Goal: Information Seeking & Learning: Check status

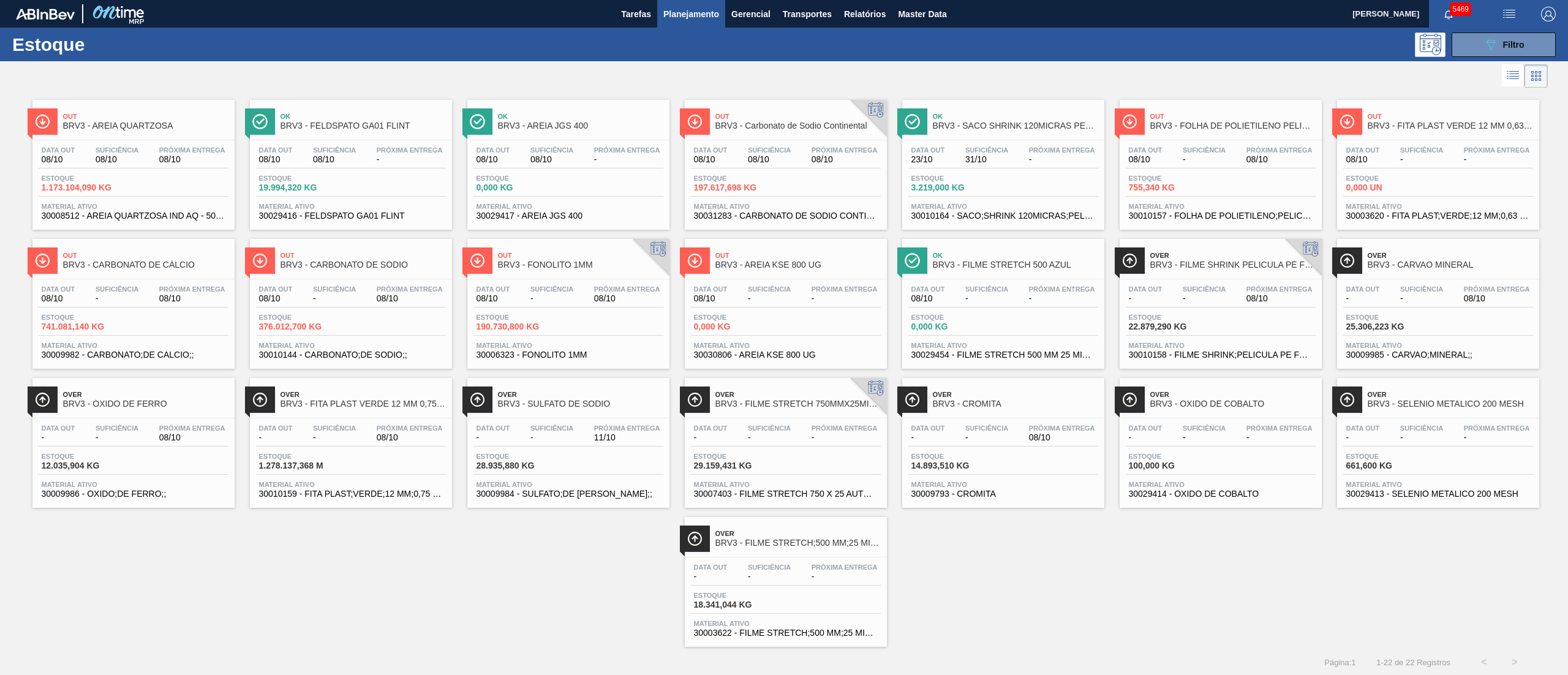
click at [96, 156] on span "08/10" at bounding box center [117, 160] width 43 height 9
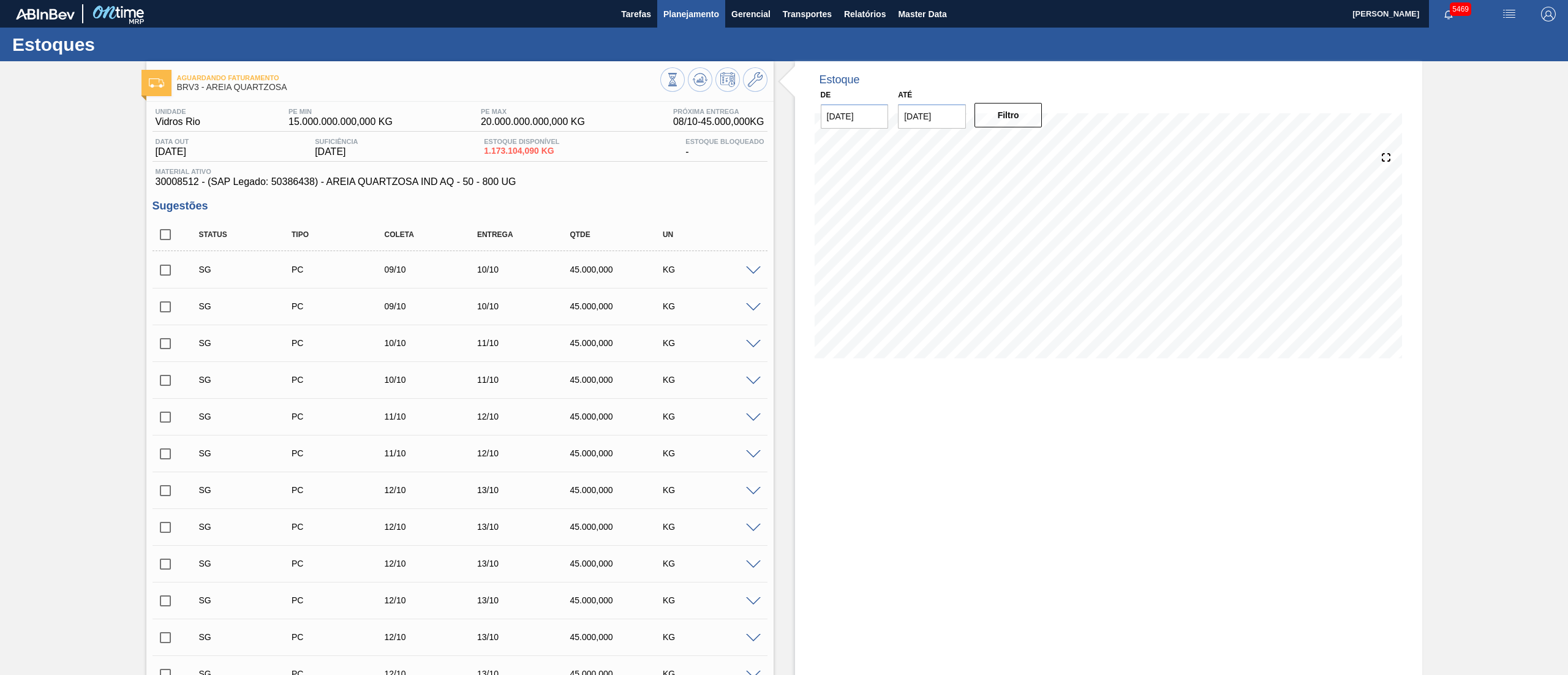
click at [701, 6] on span "Planejamento" at bounding box center [691, 14] width 56 height 15
click at [658, 39] on div "Estoques" at bounding box center [784, 44] width 1568 height 34
click at [691, 10] on span "Planejamento" at bounding box center [691, 14] width 56 height 15
click at [651, 36] on ul "Estoque Pedidos Volume Sugestões Plano Diário Estoque Fornecedor Garrafas Estoq…" at bounding box center [690, 86] width 108 height 103
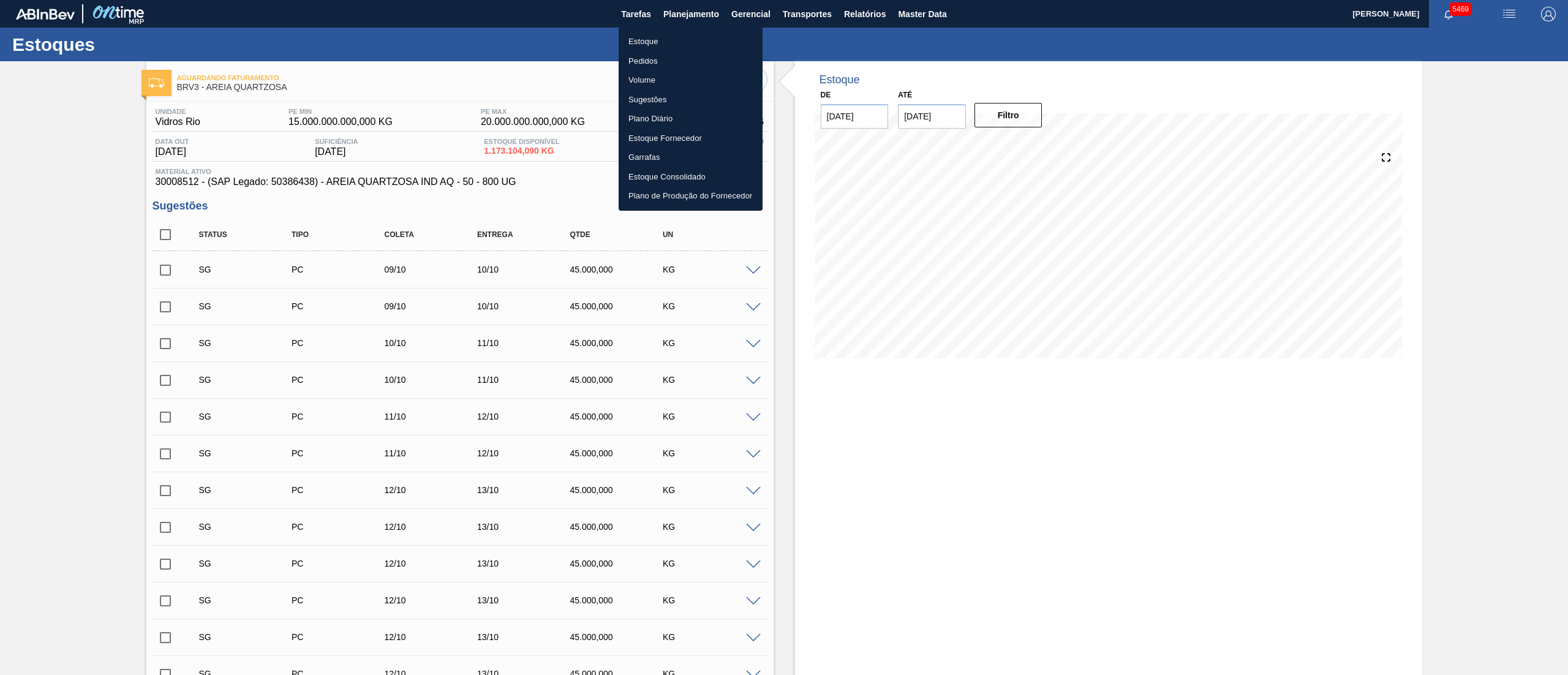
click at [651, 36] on li "Estoque" at bounding box center [690, 41] width 144 height 19
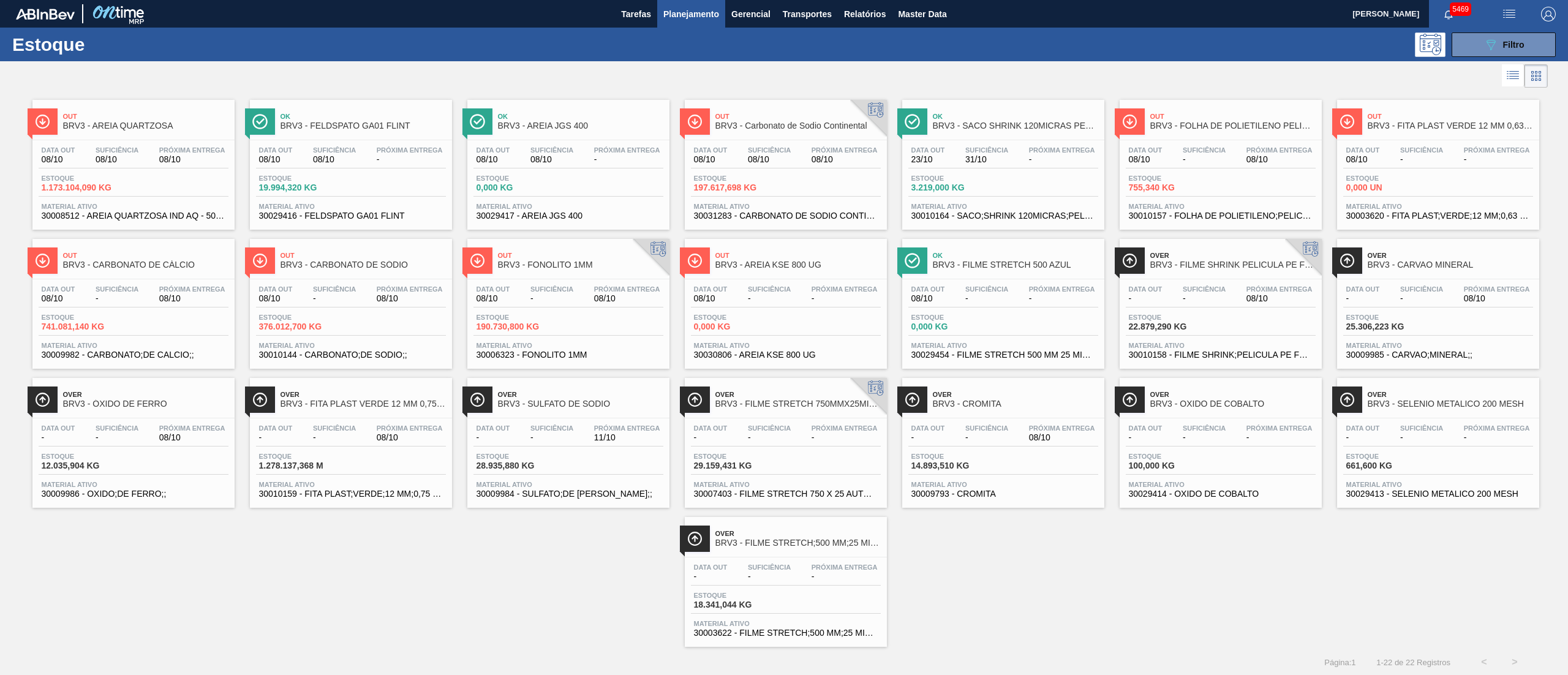
click at [147, 319] on div "Estoque 741.081,140 KG" at bounding box center [133, 325] width 190 height 22
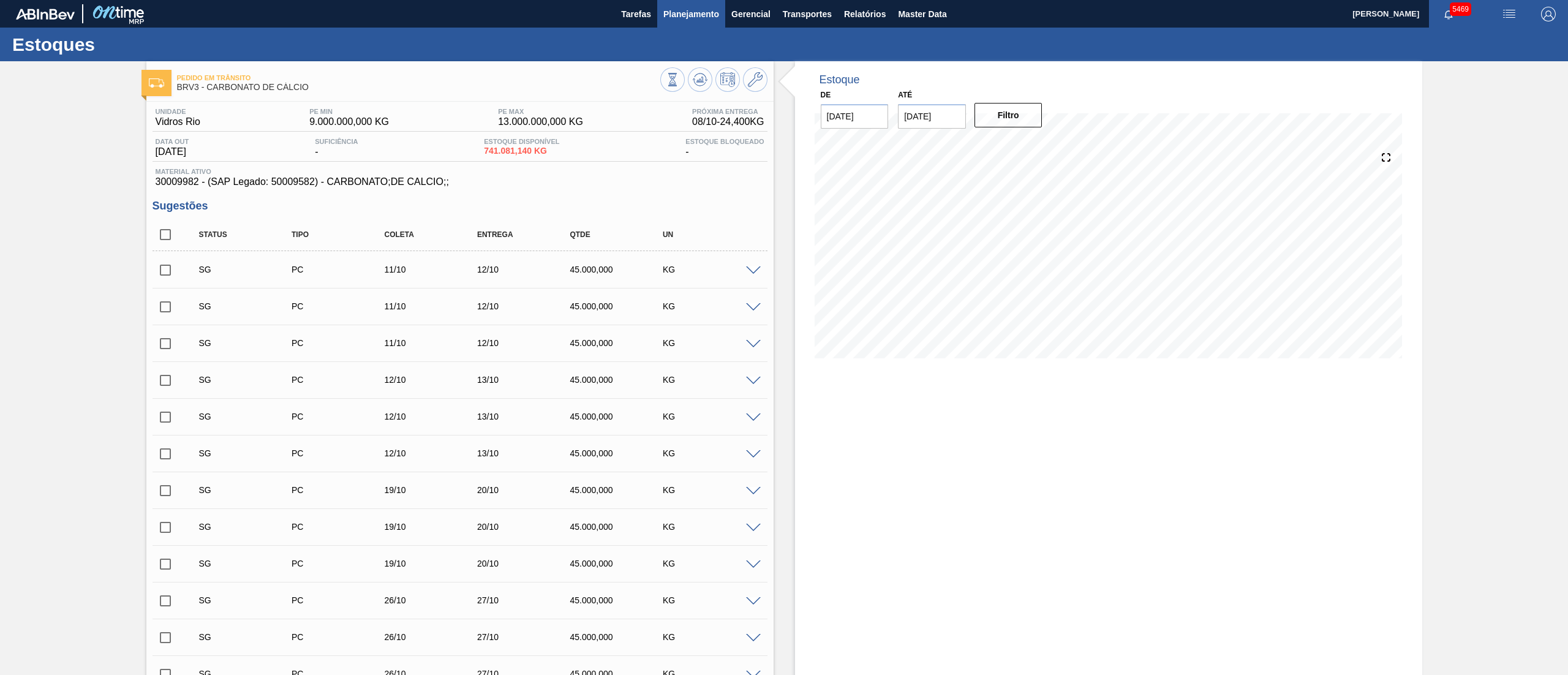
click at [684, 12] on span "Planejamento" at bounding box center [691, 14] width 56 height 15
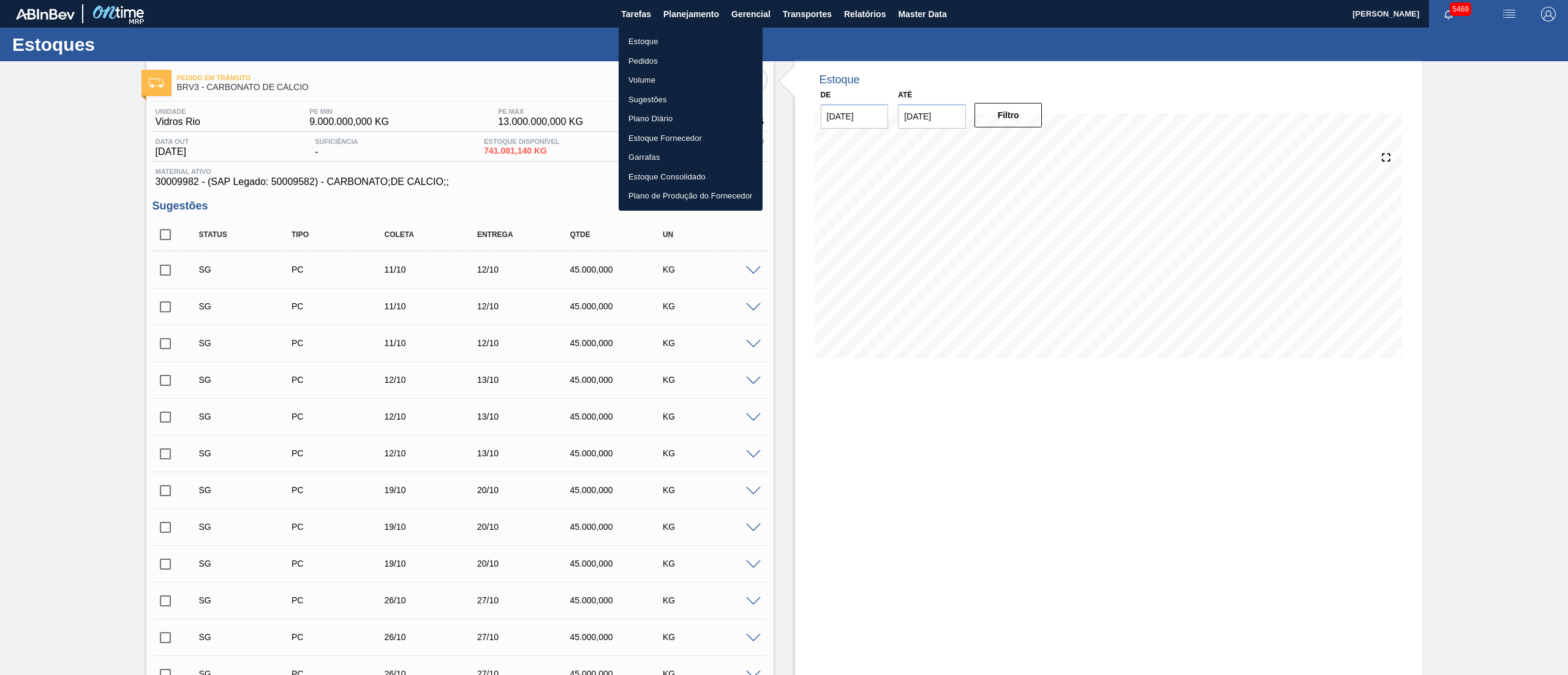
drag, startPoint x: 684, startPoint y: 12, endPoint x: 650, endPoint y: 10, distance: 34.1
click at [636, 43] on li "Estoque" at bounding box center [690, 41] width 144 height 19
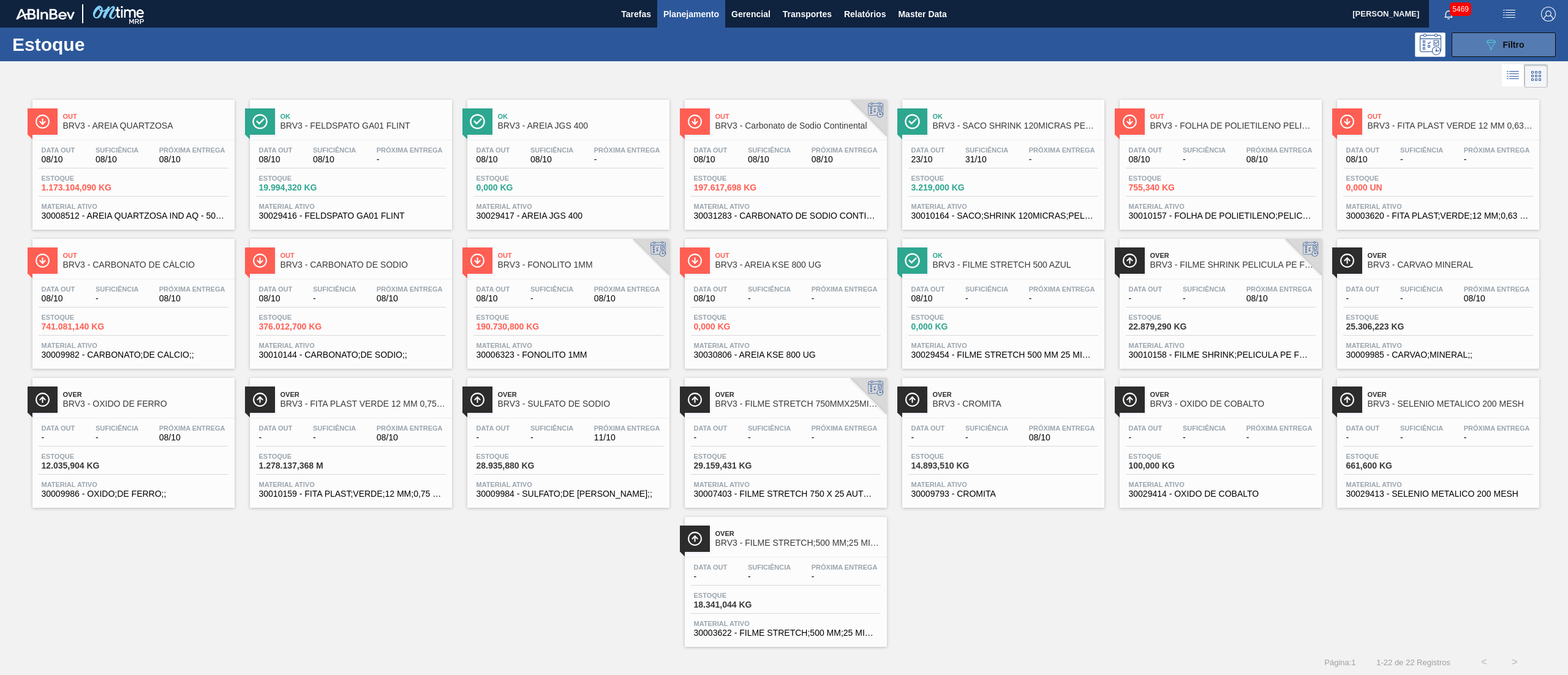
click at [1487, 51] on button "089F7B8B-B2A5-4AFE-B5C0-19BA573D28AC Filtro" at bounding box center [1504, 44] width 104 height 25
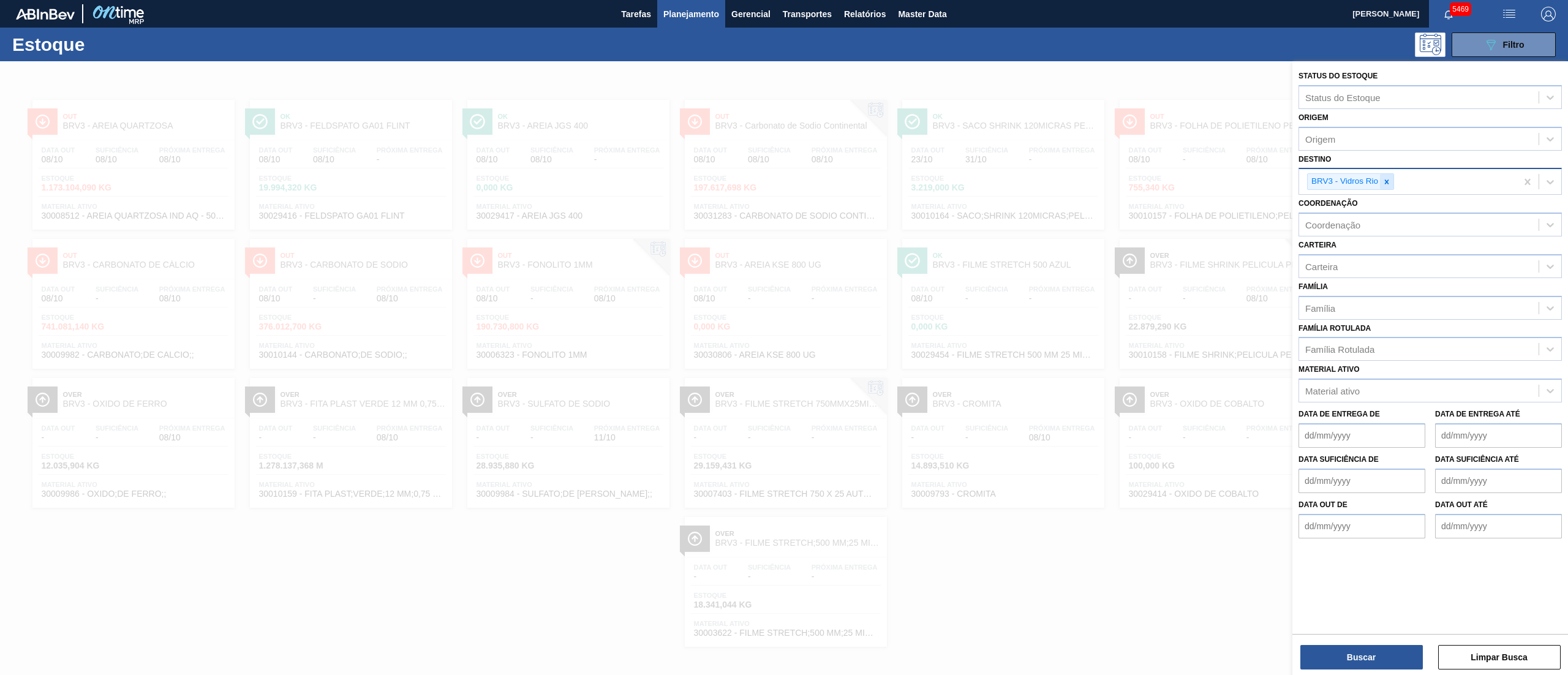
click at [1388, 186] on div at bounding box center [1387, 181] width 14 height 16
type input "brvc"
click at [1366, 214] on div "BRVC - Vidros Paraná" at bounding box center [1430, 211] width 264 height 23
click at [1401, 651] on button "Buscar" at bounding box center [1361, 658] width 122 height 25
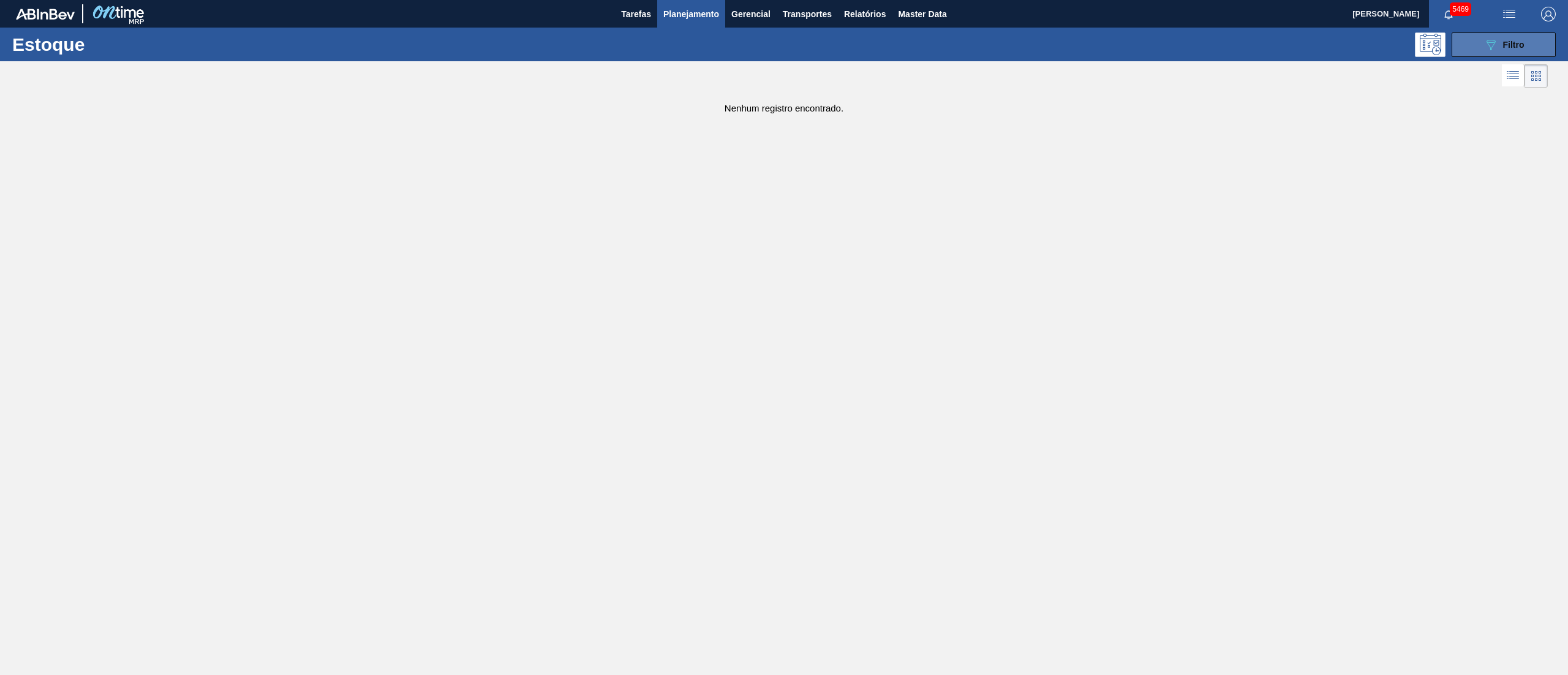
click at [1469, 40] on button "089F7B8B-B2A5-4AFE-B5C0-19BA573D28AC Filtro" at bounding box center [1504, 44] width 104 height 25
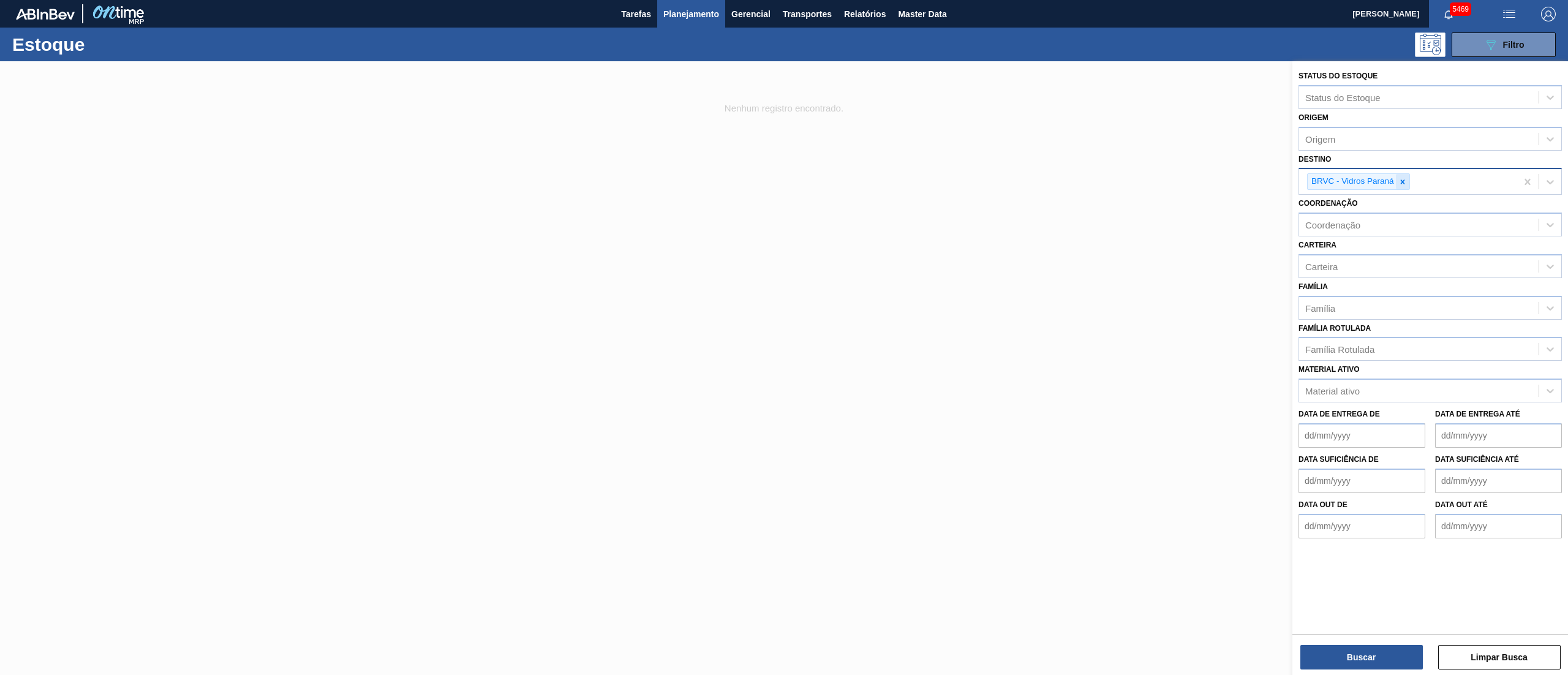
drag, startPoint x: 1405, startPoint y: 171, endPoint x: 1405, endPoint y: 181, distance: 10.0
click at [1405, 181] on div "BRVC - Vidros Paraná" at bounding box center [1408, 181] width 218 height 25
click at [1404, 183] on icon at bounding box center [1403, 181] width 8 height 8
type input "brvb"
click at [1430, 210] on div "BRVB - Rótulos" at bounding box center [1430, 211] width 264 height 23
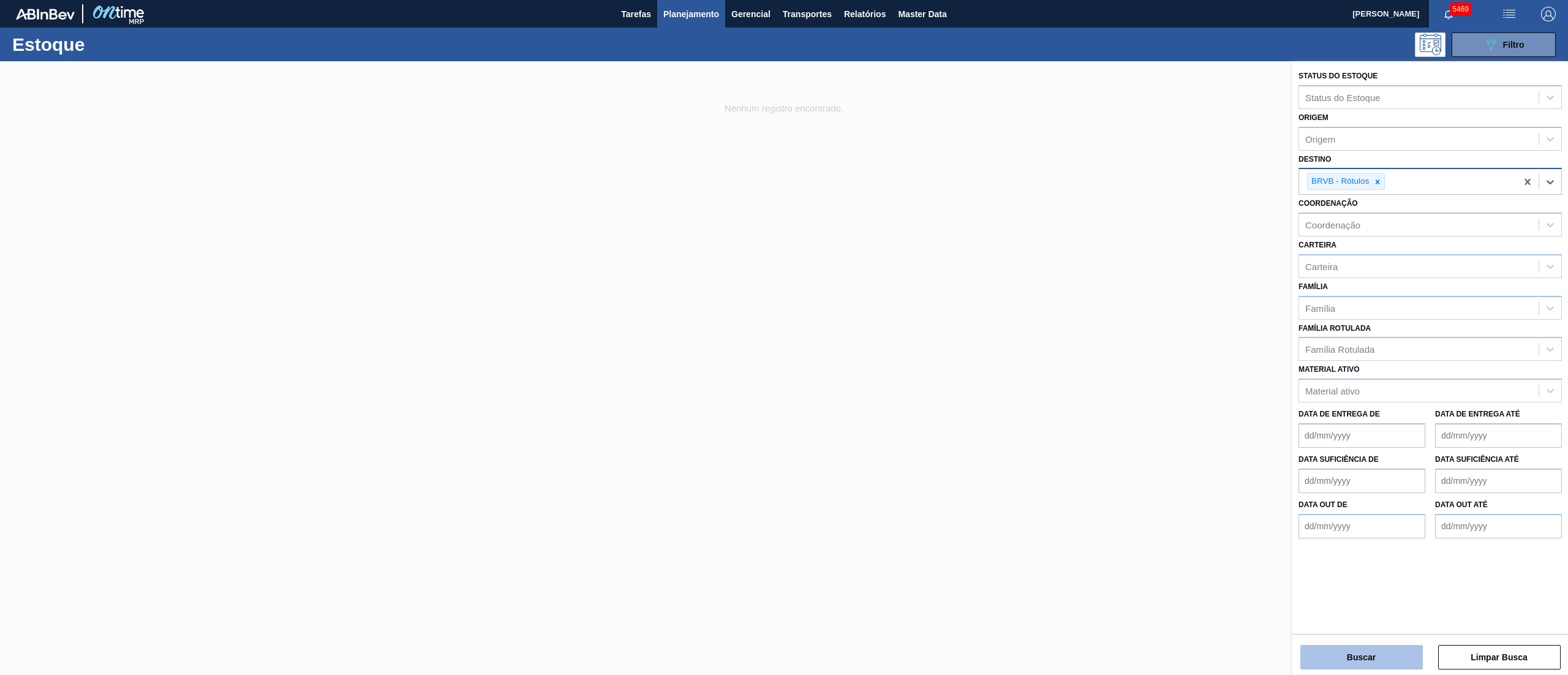
click at [1340, 669] on button "Buscar" at bounding box center [1361, 658] width 122 height 25
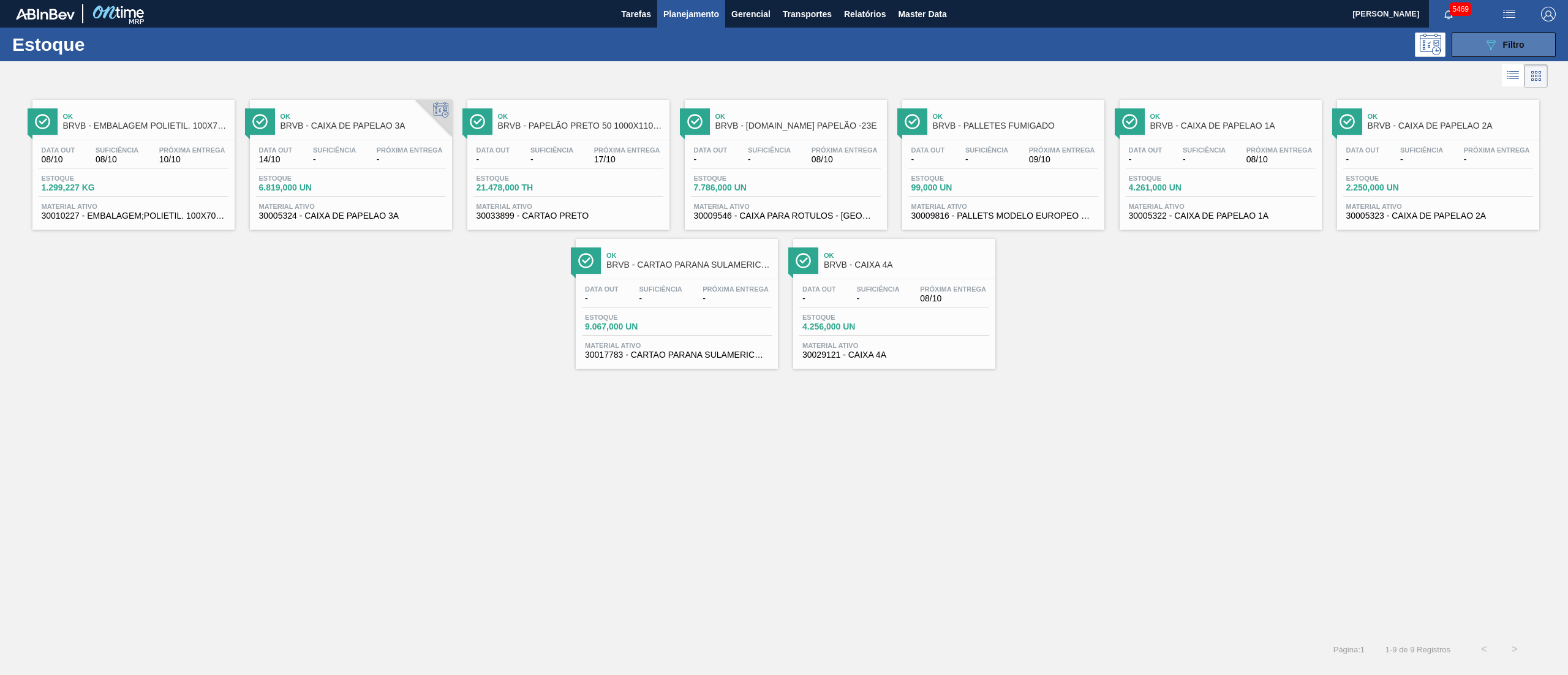
click at [1529, 45] on button "089F7B8B-B2A5-4AFE-B5C0-19BA573D28AC Filtro" at bounding box center [1504, 44] width 104 height 25
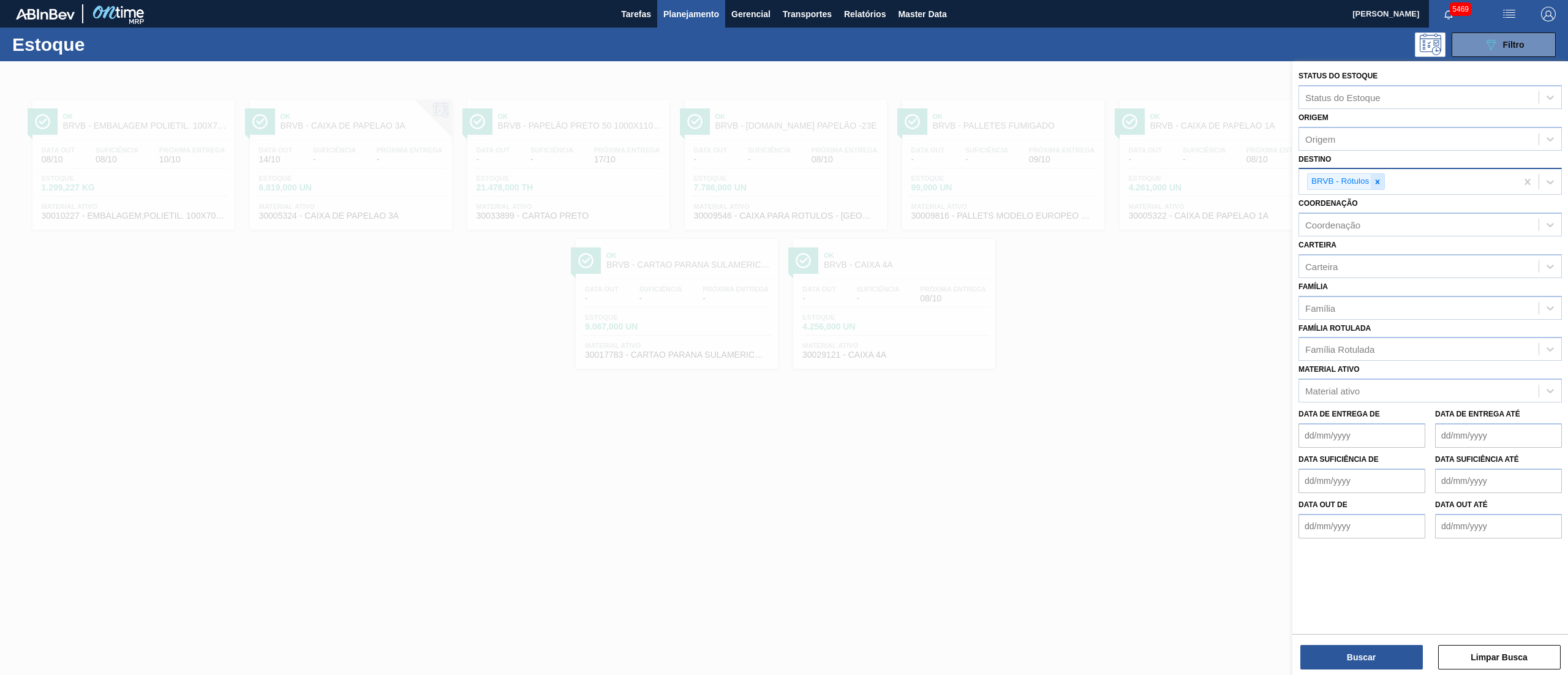
click at [1375, 187] on div at bounding box center [1378, 181] width 14 height 16
type input "rolhas"
click at [1376, 206] on div "BRVE - Rolhas" at bounding box center [1430, 211] width 264 height 23
click at [1341, 671] on div "Status do Estoque Status do Estoque Origem Origem Destino option BRVE - Rolhas,…" at bounding box center [1430, 370] width 276 height 617
click at [1341, 650] on button "Buscar" at bounding box center [1361, 658] width 122 height 25
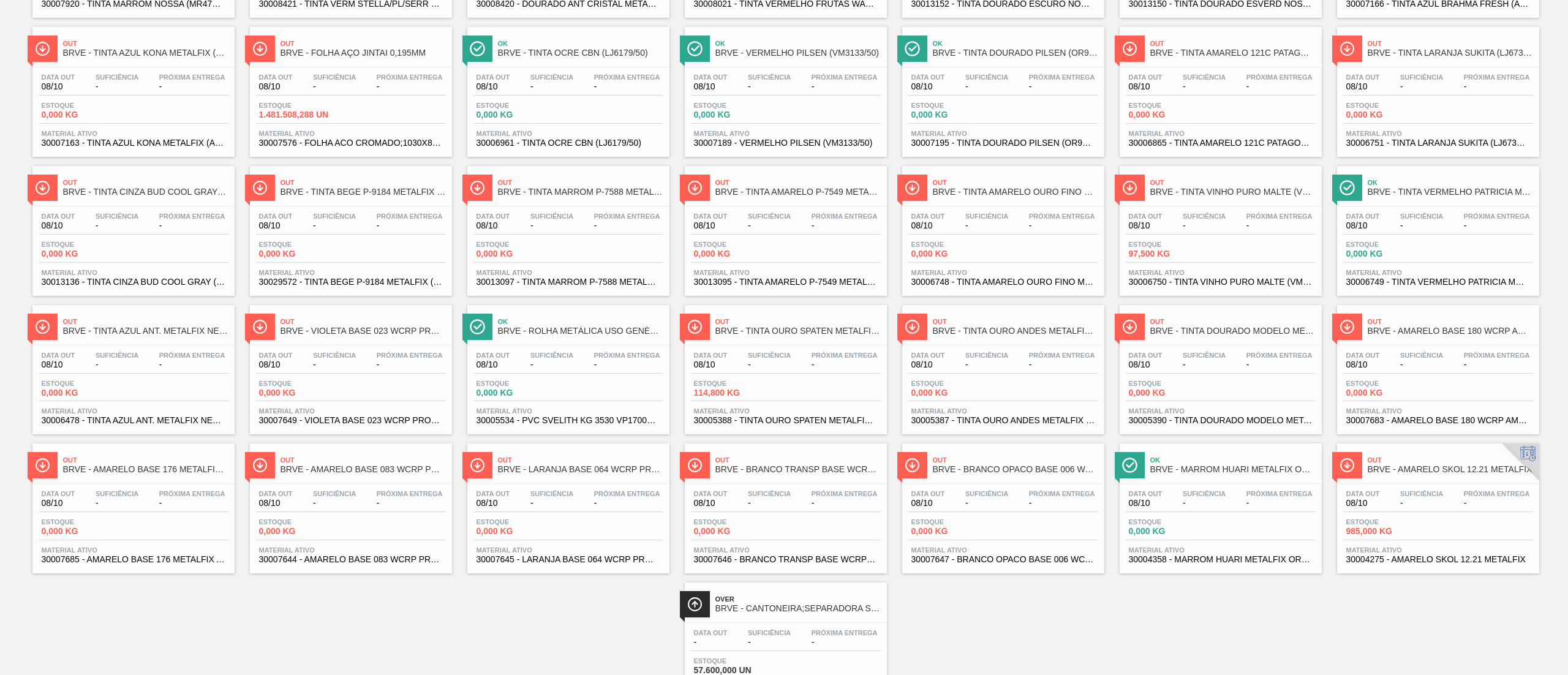
scroll to position [562, 0]
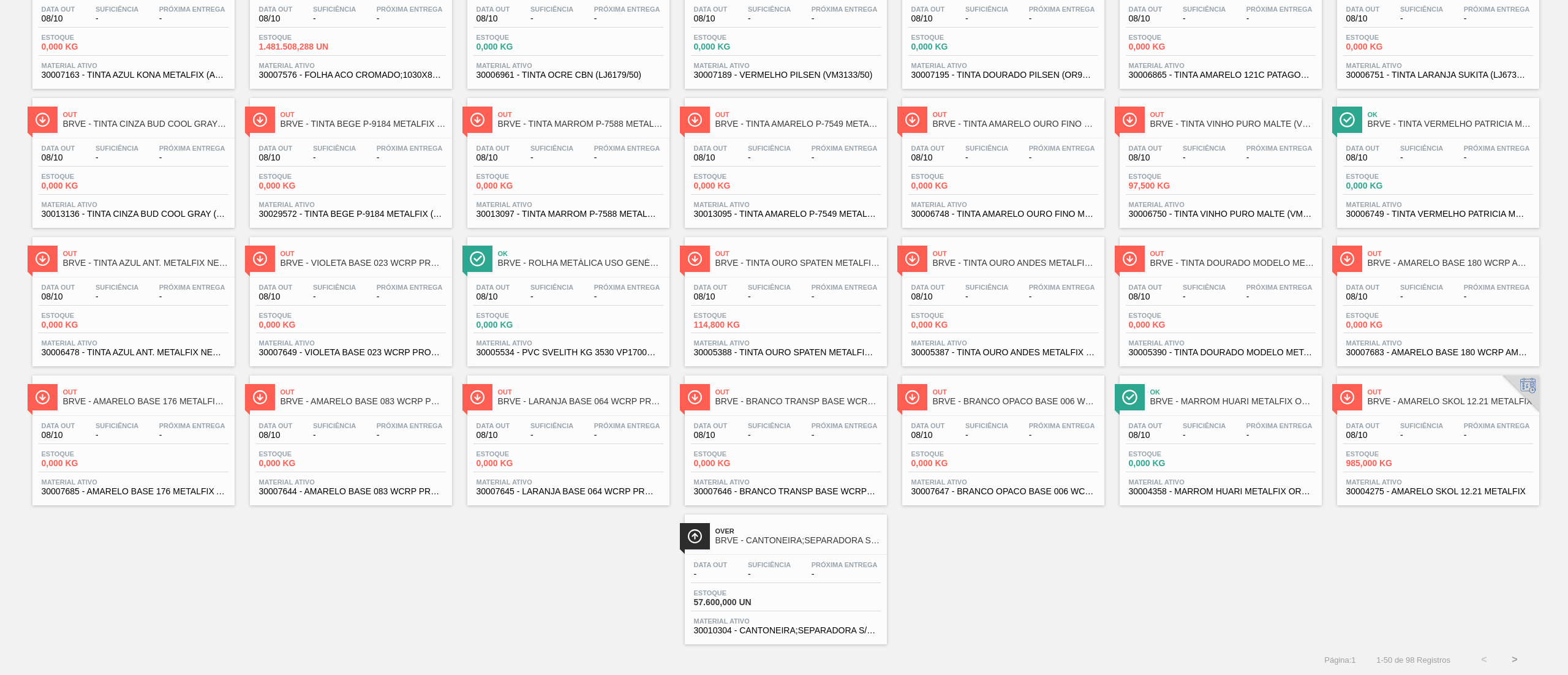
click at [1522, 648] on button ">" at bounding box center [1515, 659] width 30 height 30
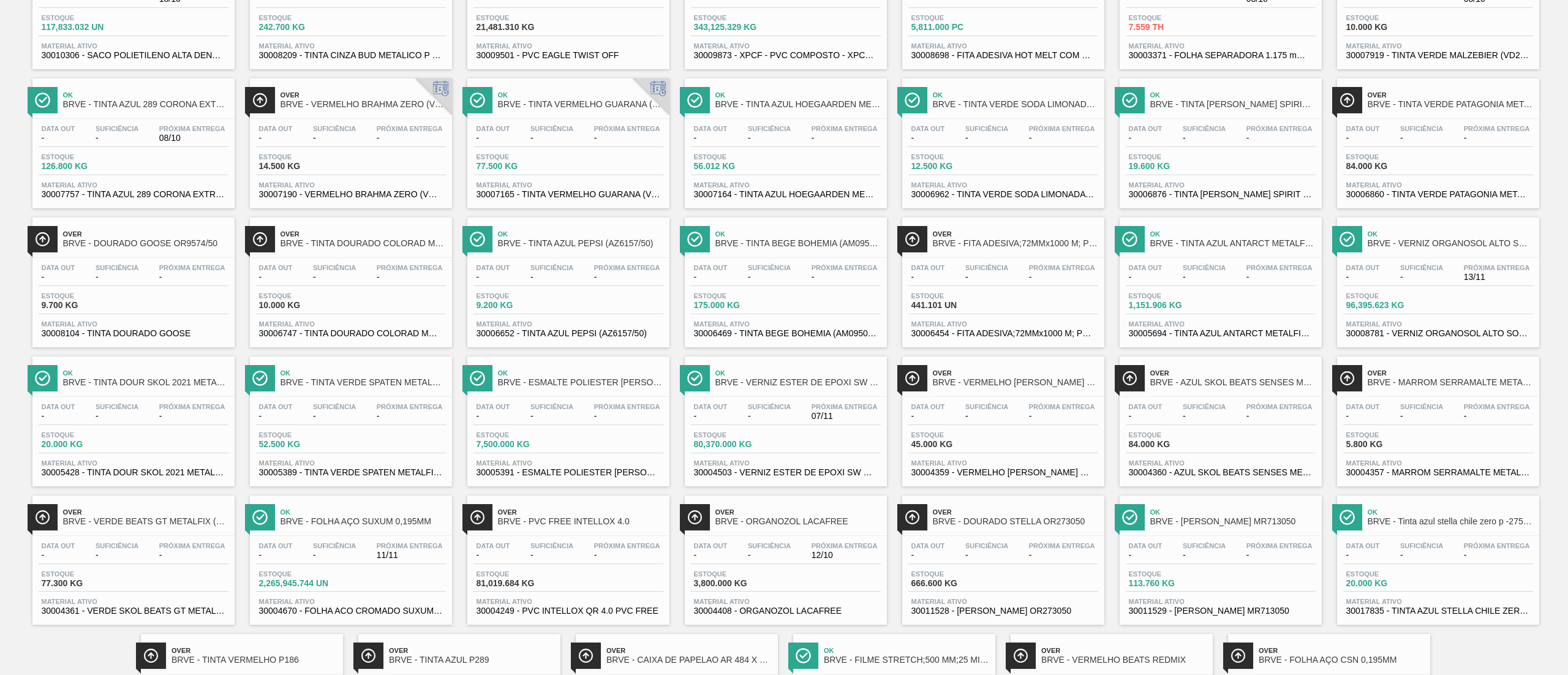
scroll to position [422, 0]
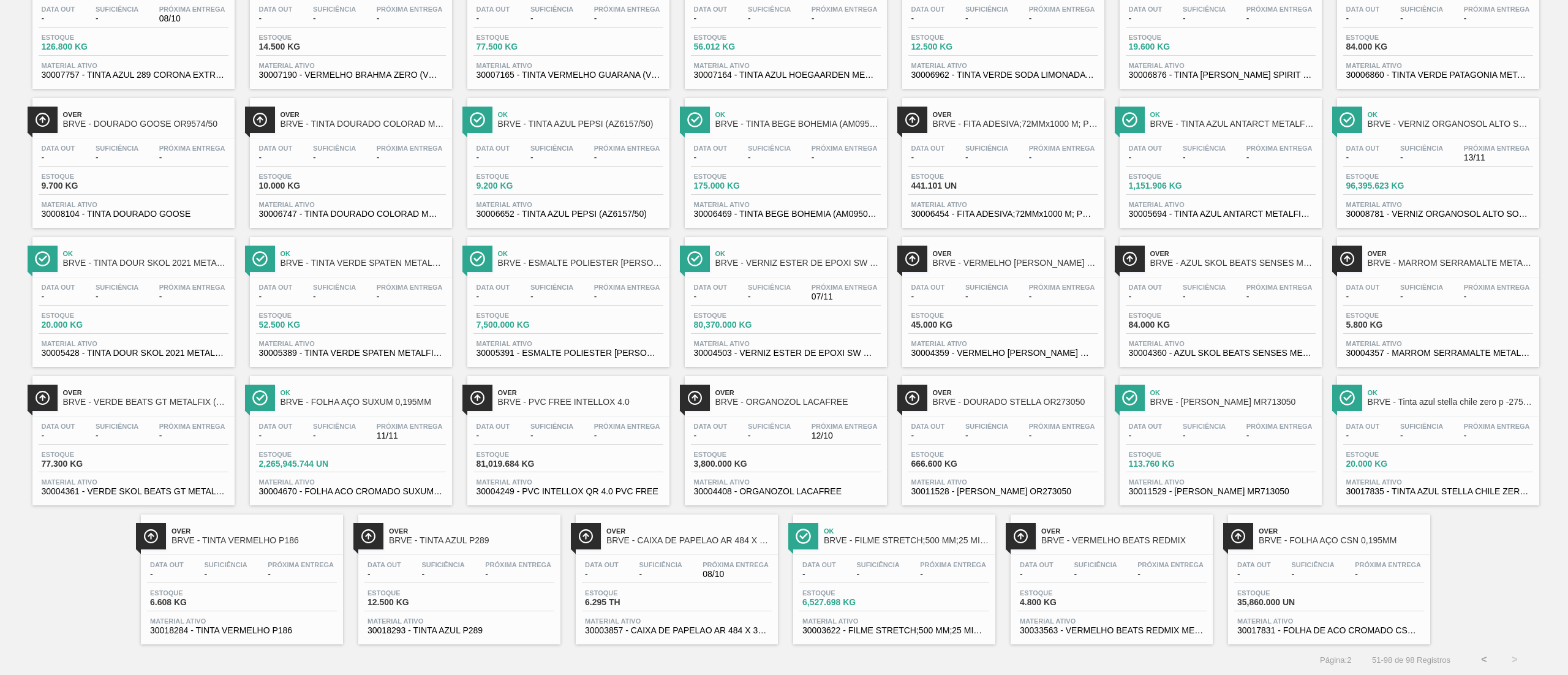
click at [290, 463] on span "2,265,945.744 UN" at bounding box center [301, 464] width 85 height 9
